Goal: Information Seeking & Learning: Learn about a topic

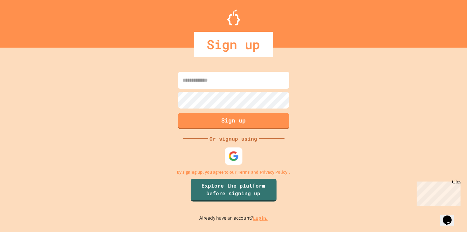
click at [232, 157] on img at bounding box center [233, 156] width 10 height 10
click at [219, 75] on input at bounding box center [233, 80] width 111 height 17
type input "**********"
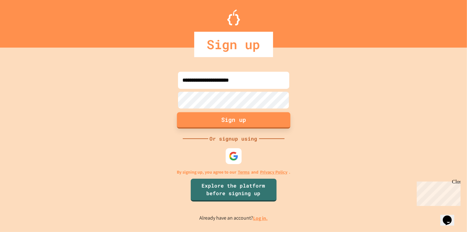
click at [213, 120] on button "Sign up" at bounding box center [233, 120] width 113 height 17
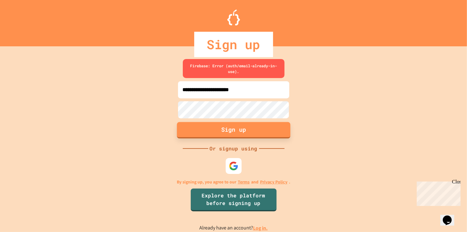
click at [228, 138] on button "Sign up" at bounding box center [233, 130] width 113 height 17
click at [257, 230] on link "Log in." at bounding box center [260, 228] width 15 height 7
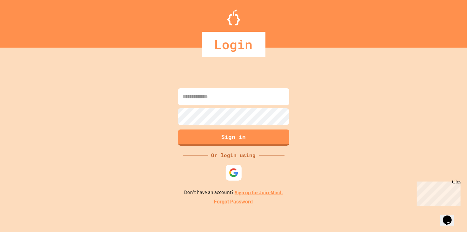
click at [253, 99] on input at bounding box center [233, 96] width 111 height 17
type input "**********"
click at [215, 137] on button "Sign in" at bounding box center [233, 137] width 113 height 17
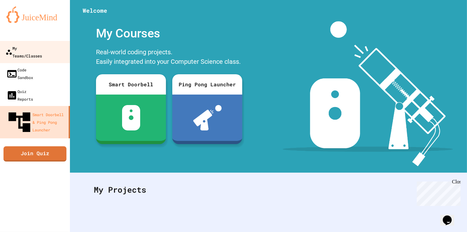
click at [28, 47] on div "My Teams/Classes" at bounding box center [23, 52] width 37 height 16
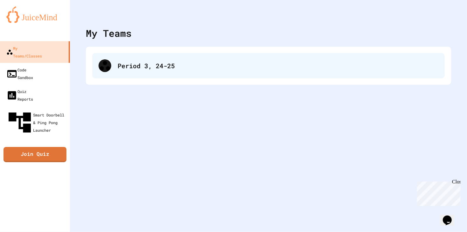
click at [98, 60] on div "Period 3, 24-25" at bounding box center [268, 65] width 352 height 25
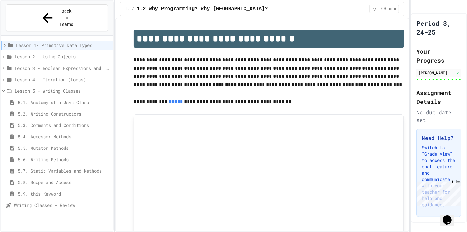
click at [43, 99] on span "5.1. Anatomy of a Java Class" at bounding box center [64, 102] width 93 height 7
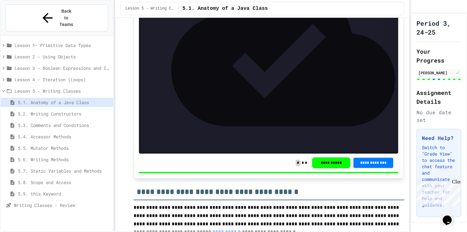
scroll to position [117, 0]
click at [31, 53] on span "Lesson 2 - Using Objects" at bounding box center [63, 56] width 96 height 7
